Goal: Transaction & Acquisition: Subscribe to service/newsletter

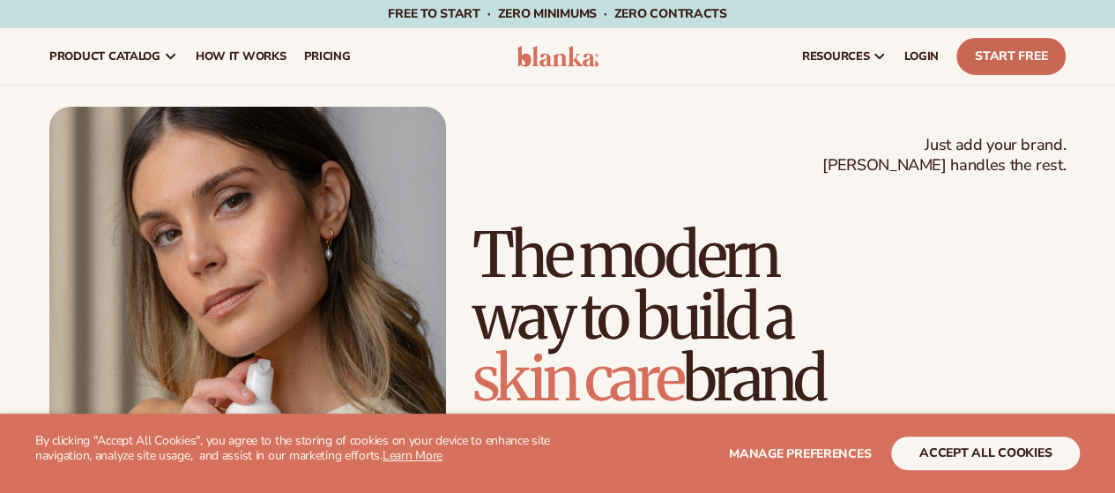
click at [976, 71] on link "Start Free" at bounding box center [1010, 56] width 109 height 37
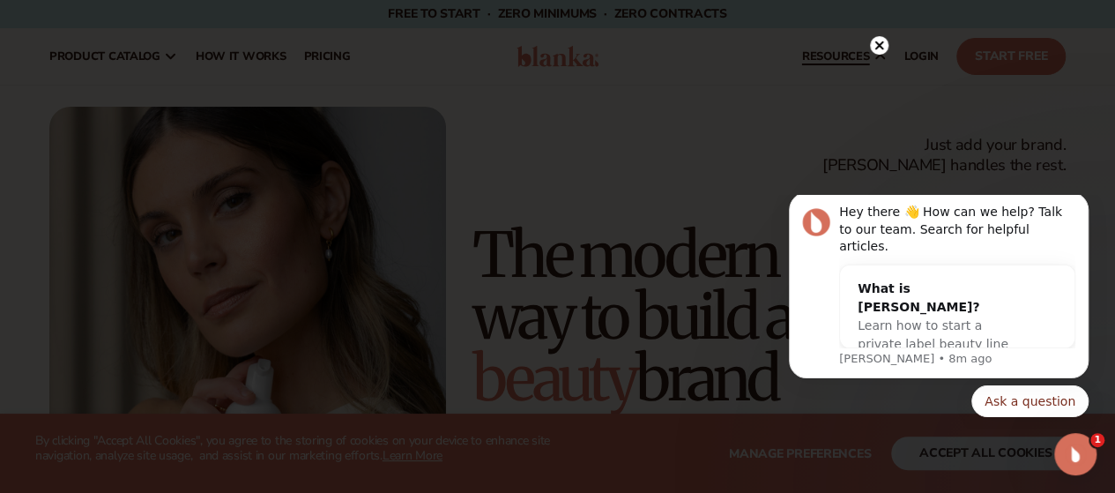
click at [880, 43] on circle at bounding box center [879, 45] width 19 height 19
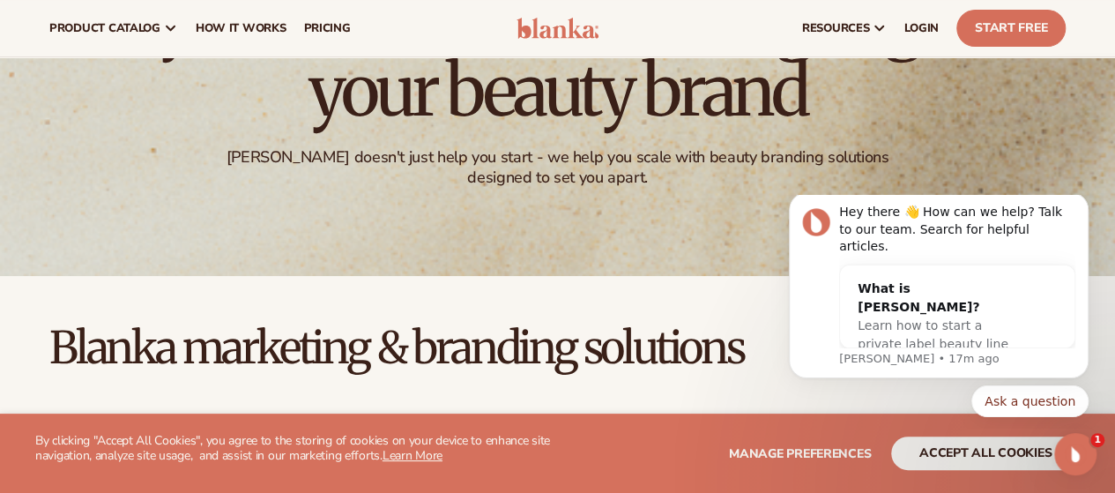
scroll to position [178, 0]
